Goal: Transaction & Acquisition: Purchase product/service

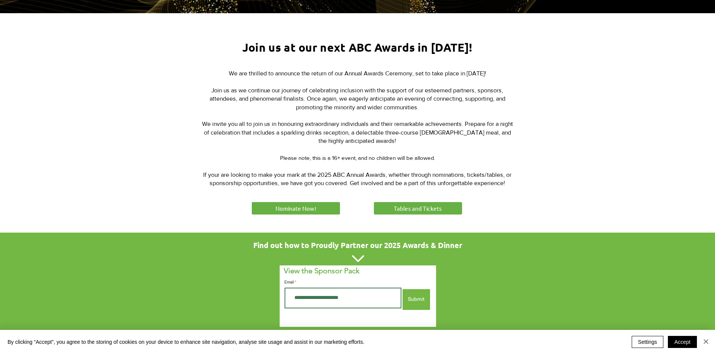
scroll to position [301, 0]
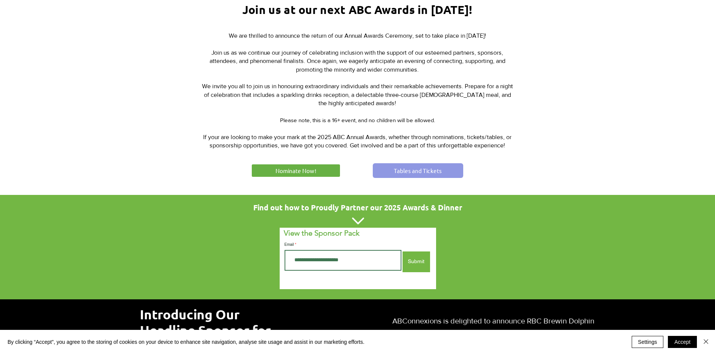
click at [402, 172] on span "Tables and Tickets" at bounding box center [418, 171] width 48 height 8
click at [431, 168] on span "Tables and Tickets" at bounding box center [418, 171] width 48 height 8
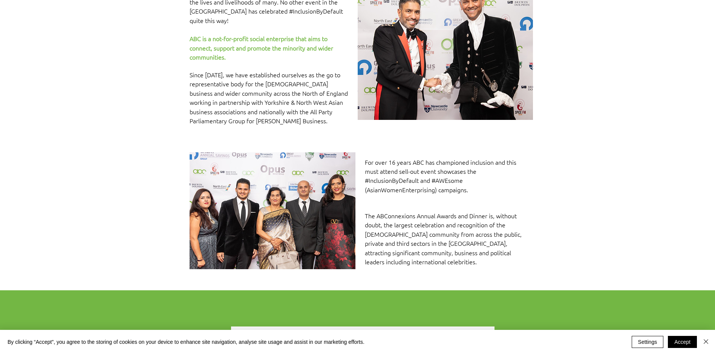
scroll to position [162, 0]
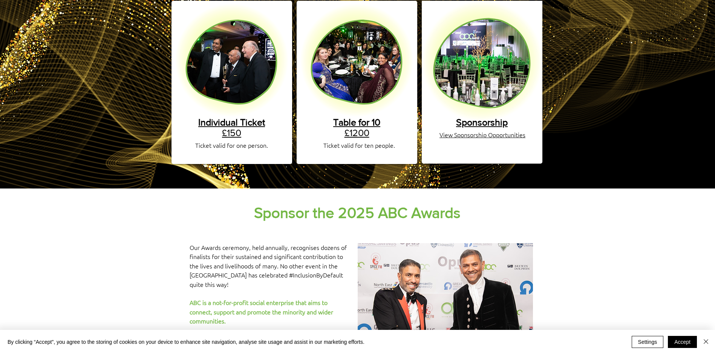
click at [362, 117] on span "Table for 10" at bounding box center [356, 122] width 47 height 11
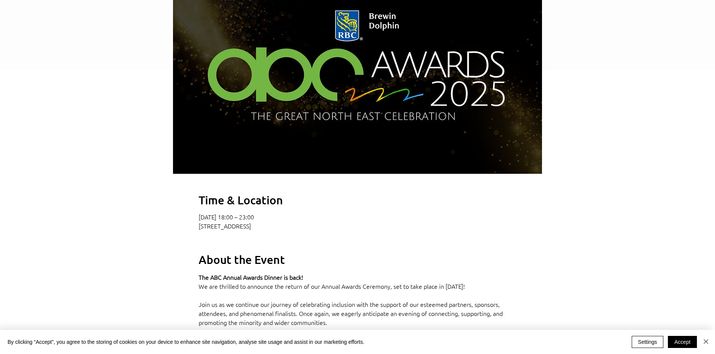
scroll to position [264, 0]
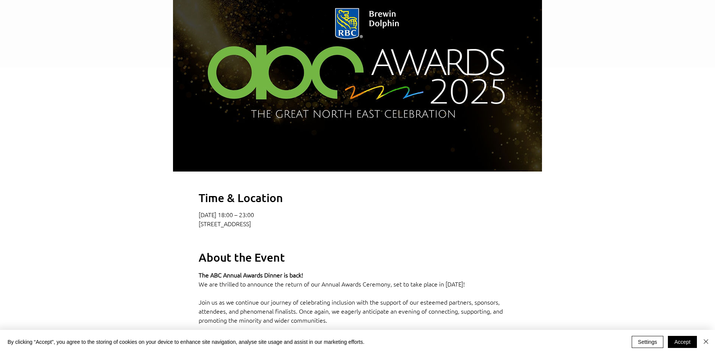
drag, startPoint x: 413, startPoint y: 237, endPoint x: 197, endPoint y: 222, distance: 216.8
copy div "[DATE] 18:00 – 23:00 [STREET_ADDRESS]"
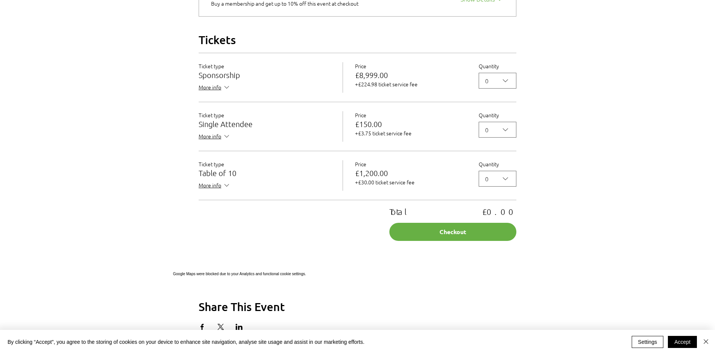
scroll to position [867, 0]
